Goal: Check status

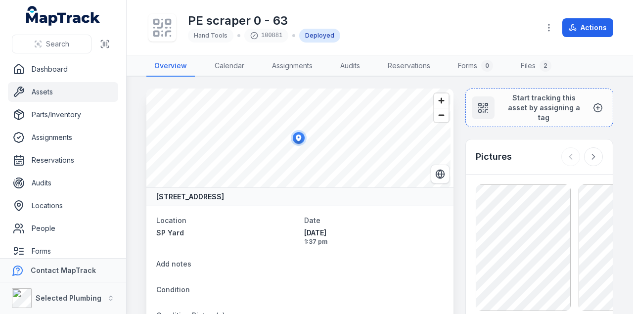
click at [380, 240] on span "1:37 pm" at bounding box center [374, 242] width 140 height 8
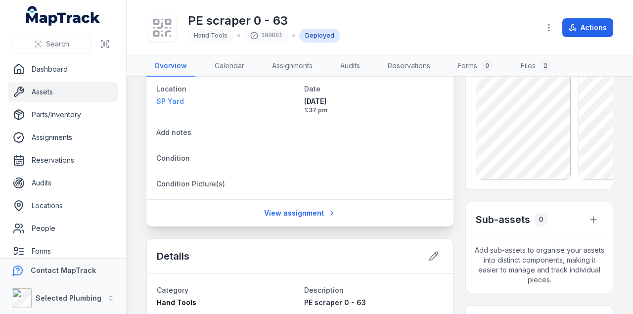
scroll to position [297, 0]
